Goal: Information Seeking & Learning: Learn about a topic

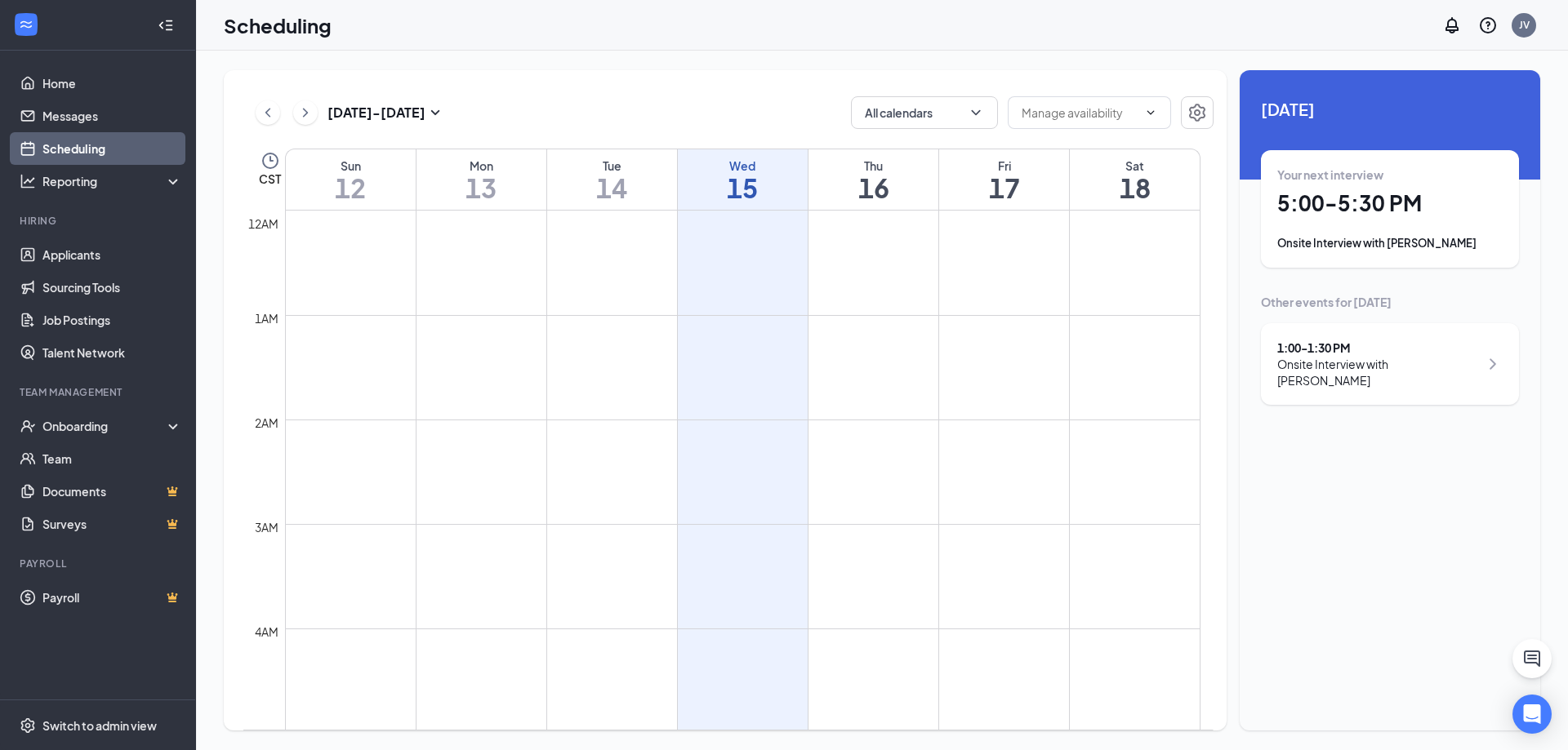
scroll to position [802, 0]
click at [1344, 233] on div "Your next interview 5:00 - 5:30 PM Onsite Interview with [PERSON_NAME]" at bounding box center [1389, 209] width 225 height 85
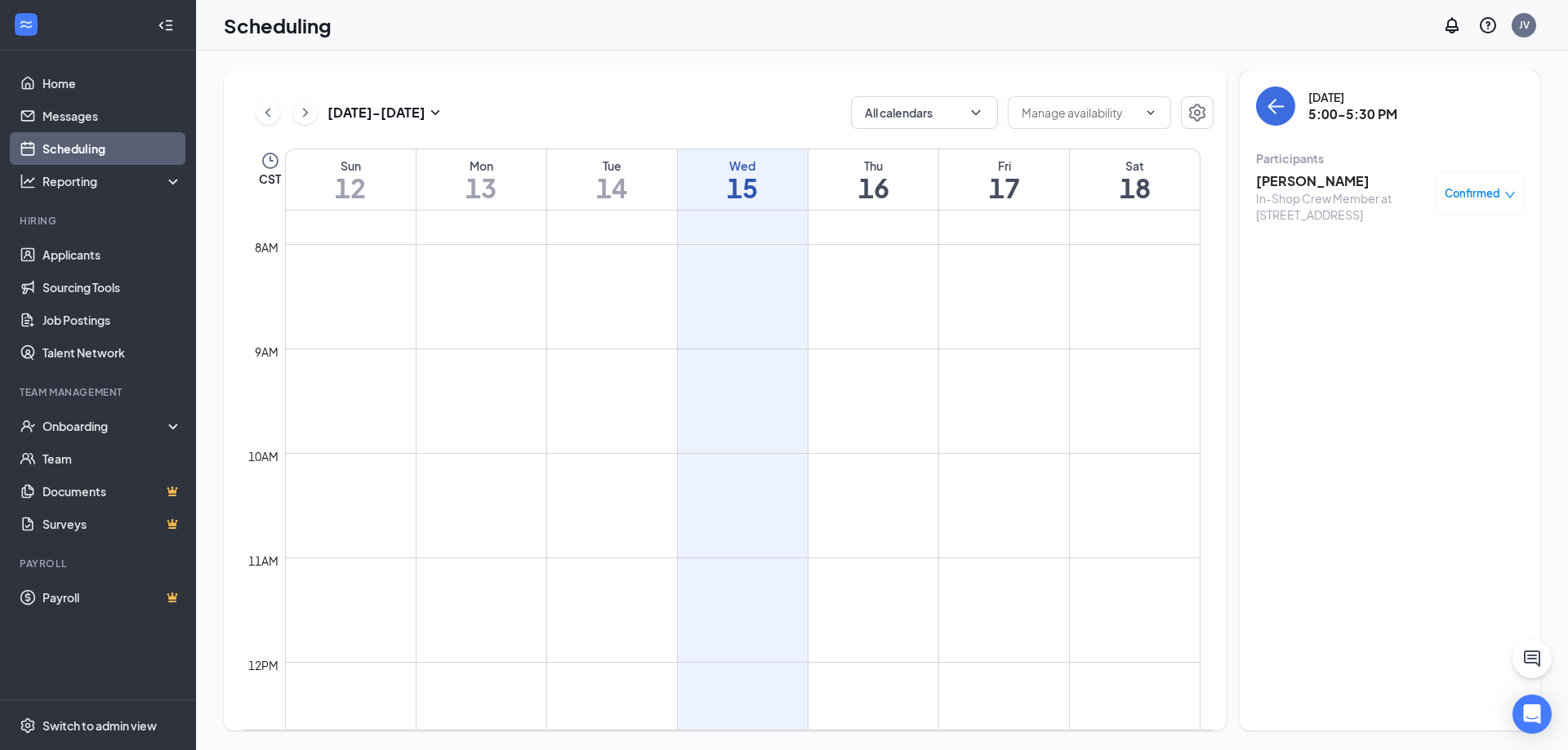
click at [1320, 188] on h3 "[PERSON_NAME]" at bounding box center [1341, 181] width 171 height 18
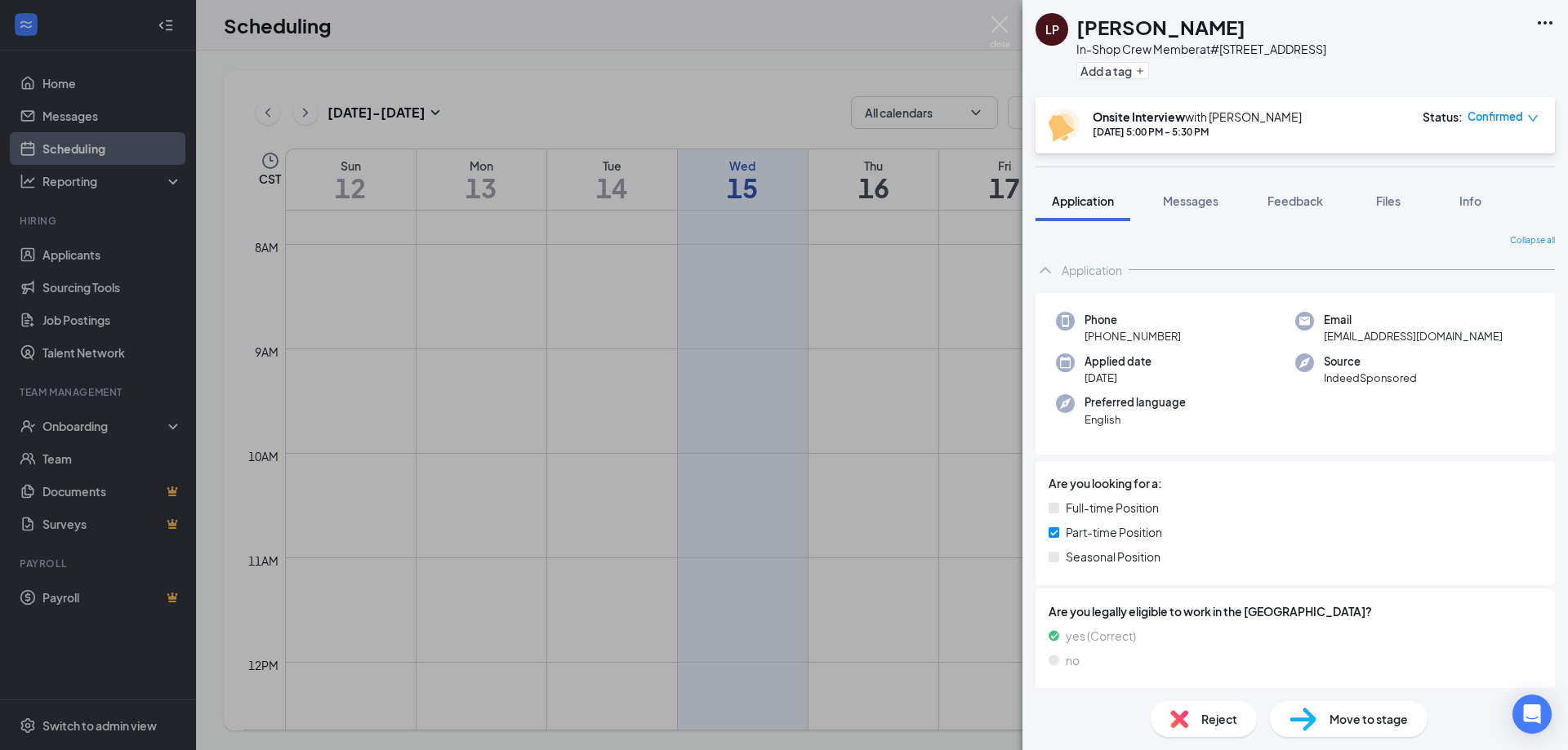
drag, startPoint x: 1221, startPoint y: 332, endPoint x: 1159, endPoint y: 266, distance: 90.6
click at [1159, 266] on div "Application" at bounding box center [1295, 270] width 519 height 33
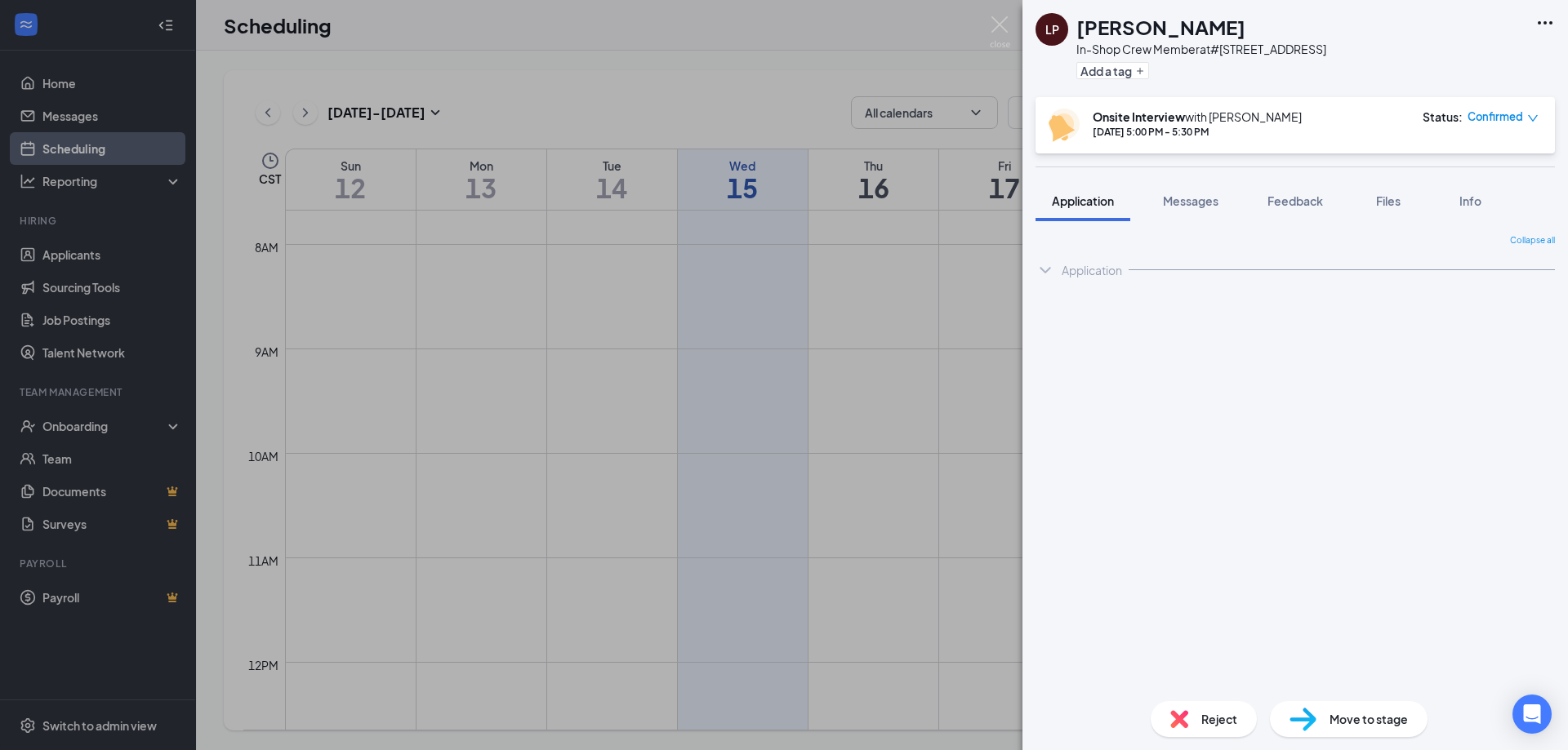
click at [1072, 273] on div "Application" at bounding box center [1092, 270] width 61 height 16
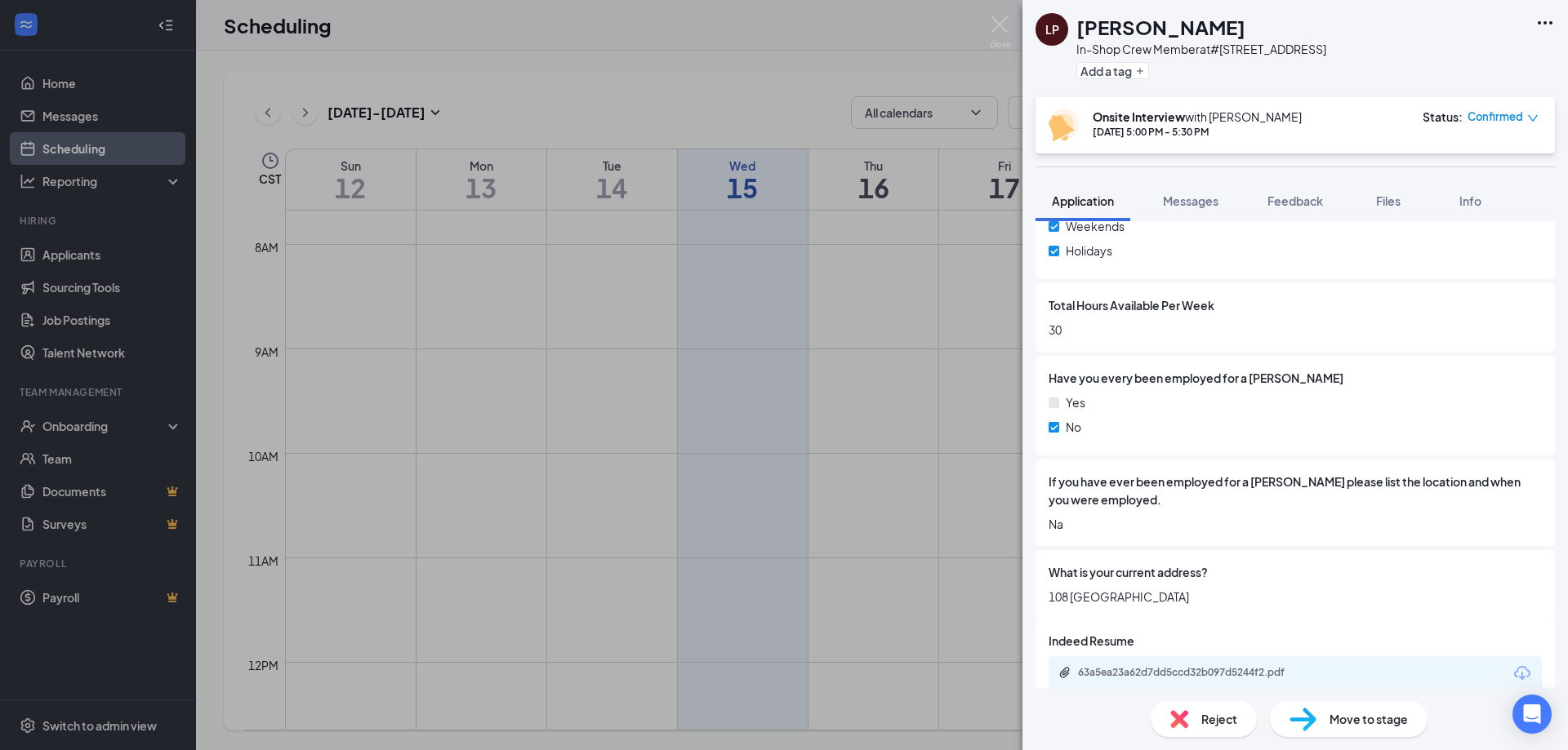
scroll to position [688, 0]
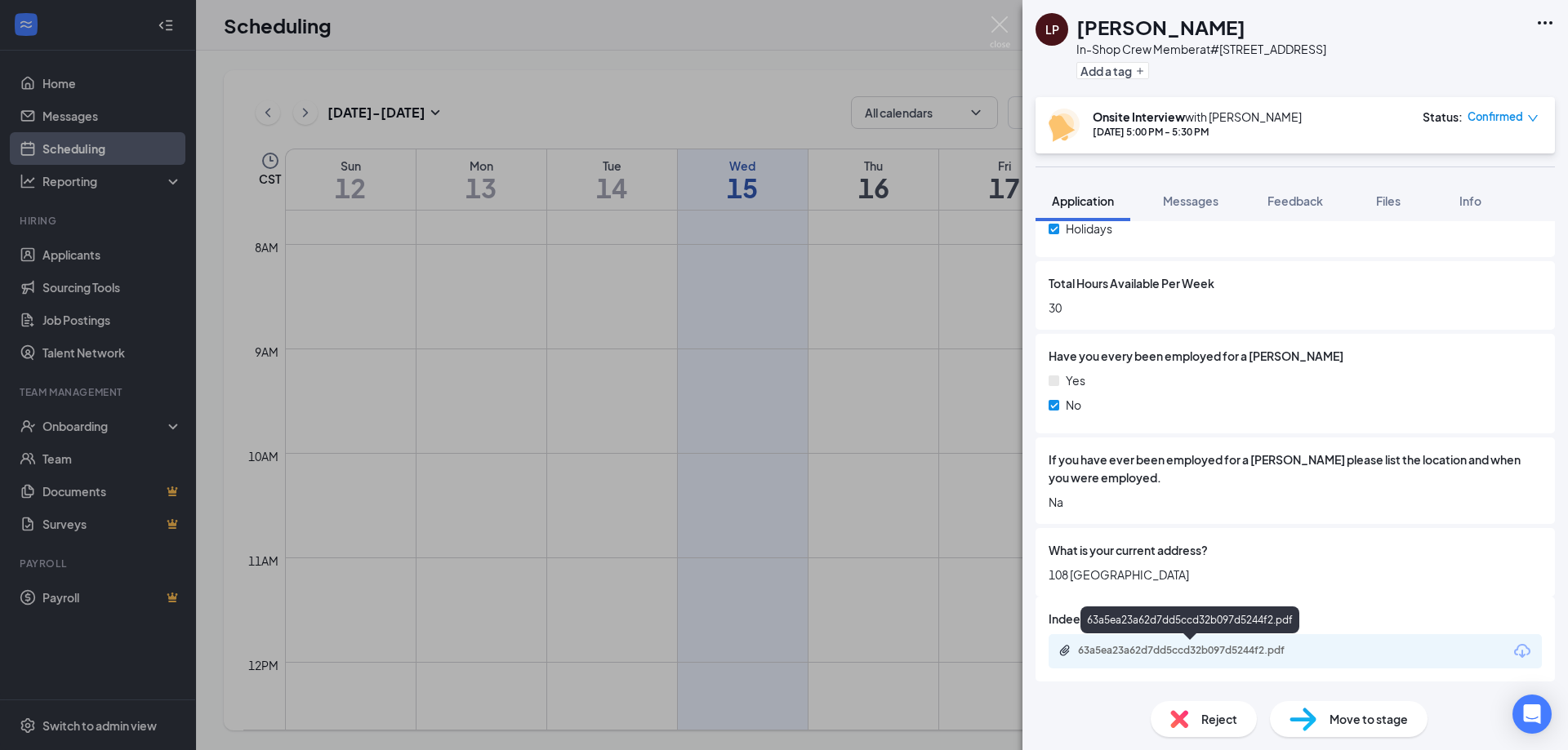
click at [1172, 648] on div "63a5ea23a62d7dd5ccd32b097d5244f2.pdf" at bounding box center [1192, 651] width 229 height 13
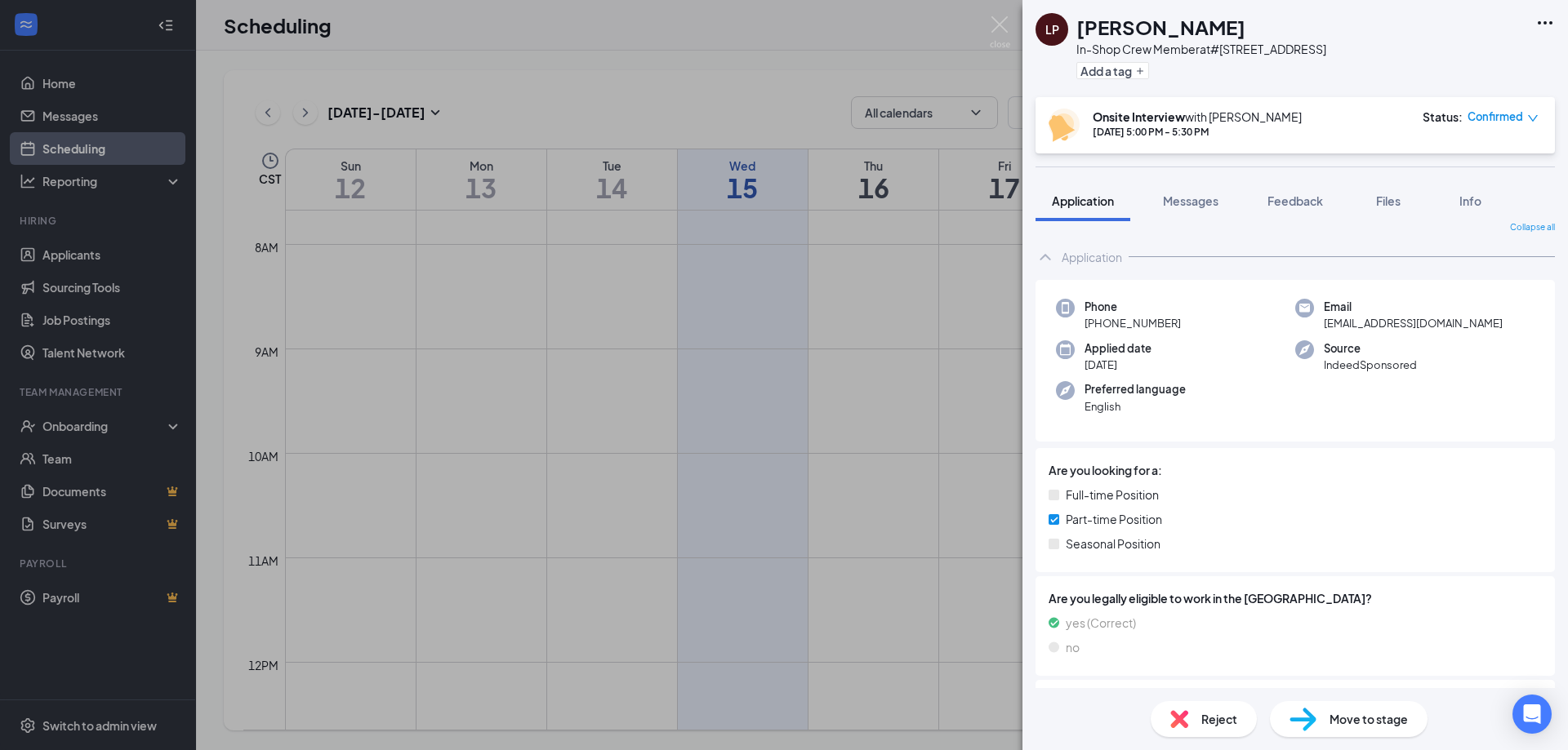
scroll to position [0, 0]
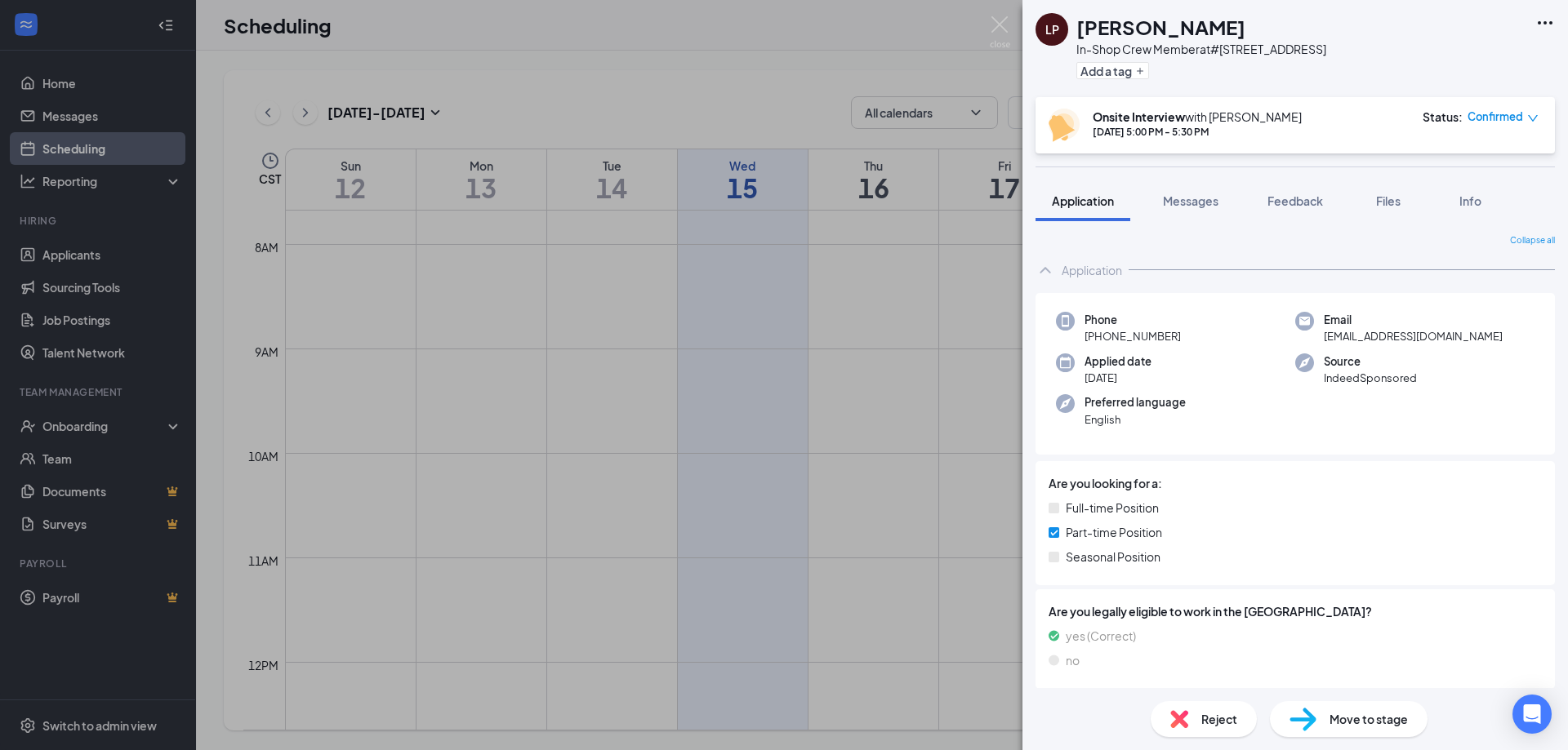
click at [2, 75] on div "LP [PERSON_NAME] In-Shop Crew Member at #354 - [GEOGRAPHIC_DATA] Add a tag Onsi…" at bounding box center [784, 375] width 1568 height 750
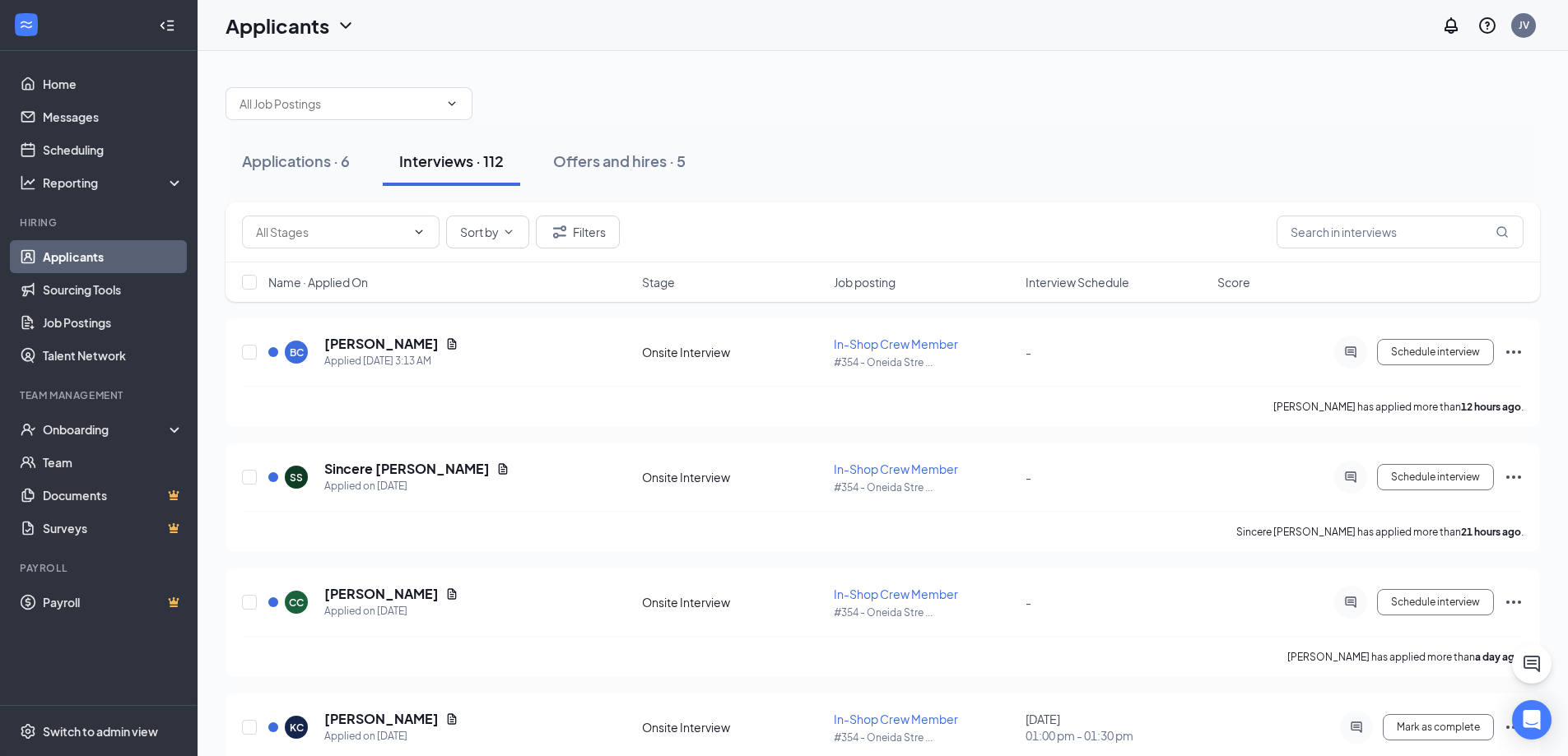
click at [1073, 281] on span "Interview Schedule" at bounding box center [1078, 282] width 104 height 17
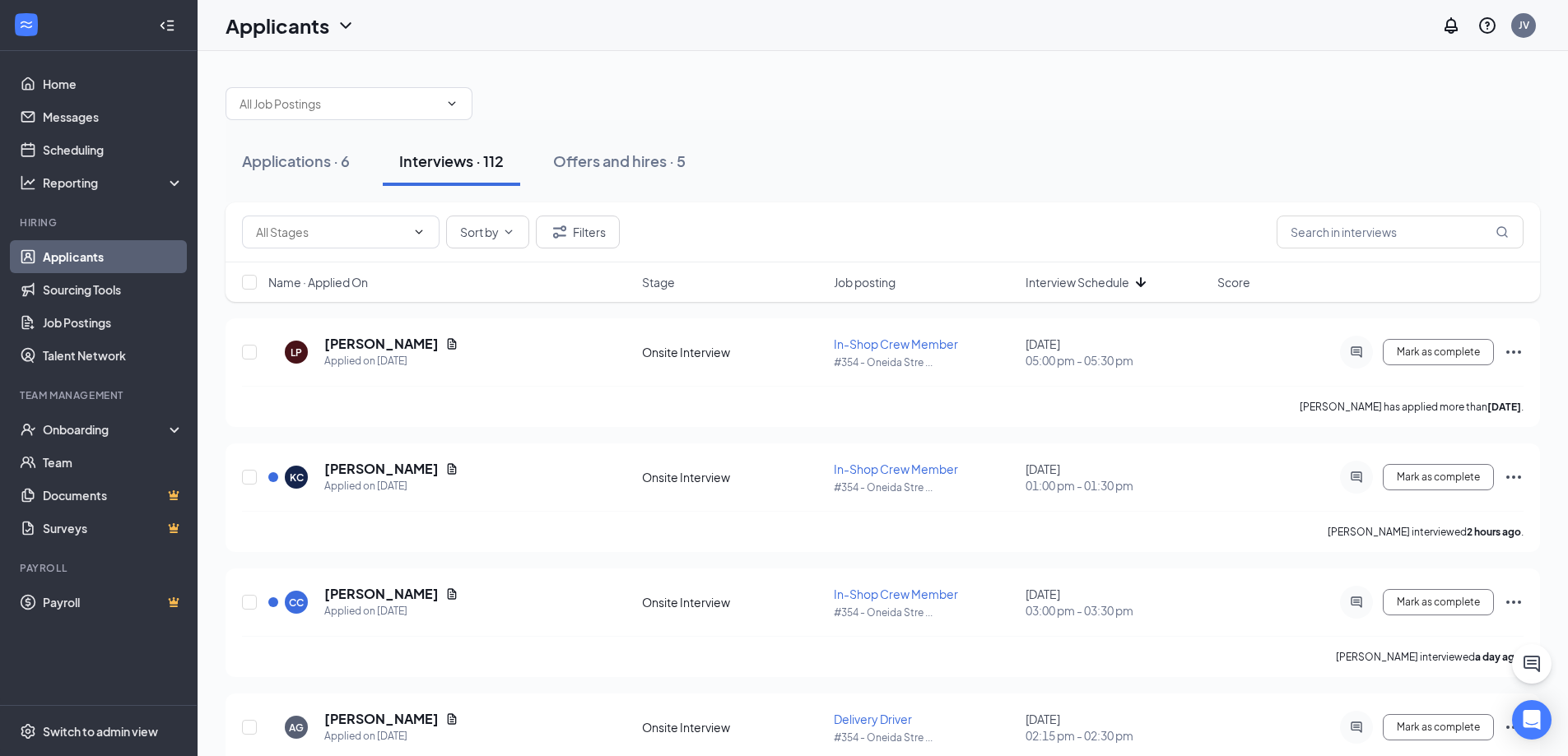
click at [901, 287] on div "Job posting" at bounding box center [925, 282] width 182 height 17
drag, startPoint x: 934, startPoint y: 291, endPoint x: 918, endPoint y: 288, distance: 16.3
click at [931, 289] on div "Job posting" at bounding box center [925, 282] width 182 height 17
